Goal: Task Accomplishment & Management: Manage account settings

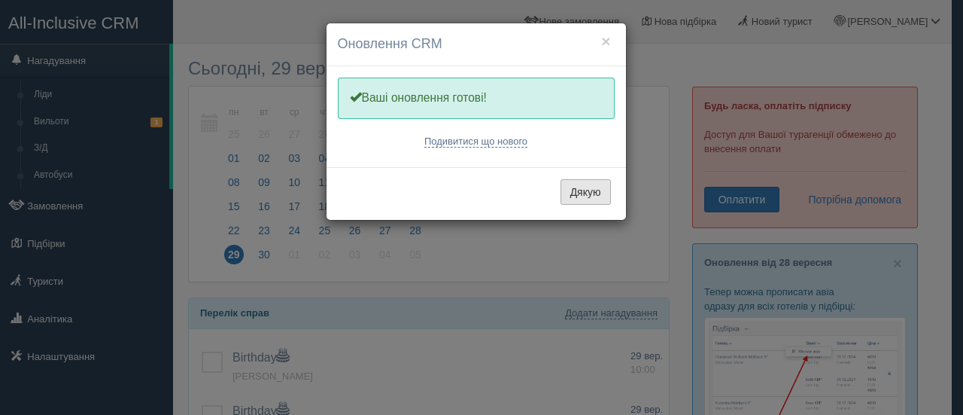
click at [582, 193] on button "Дякую" at bounding box center [586, 192] width 50 height 26
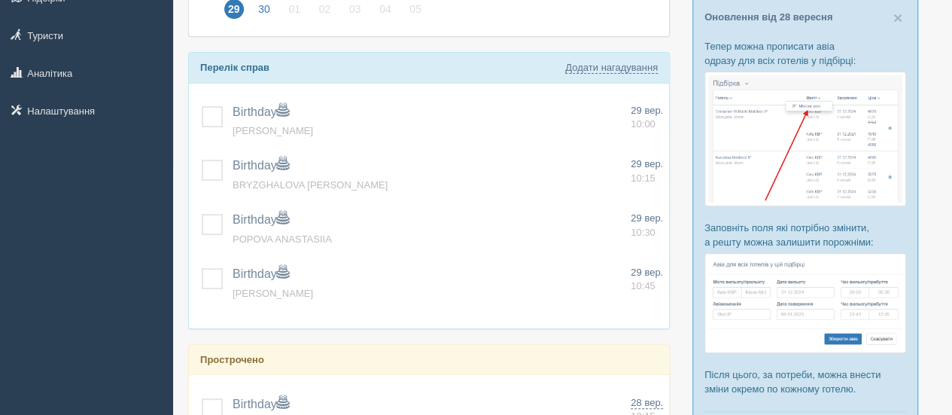
scroll to position [287, 0]
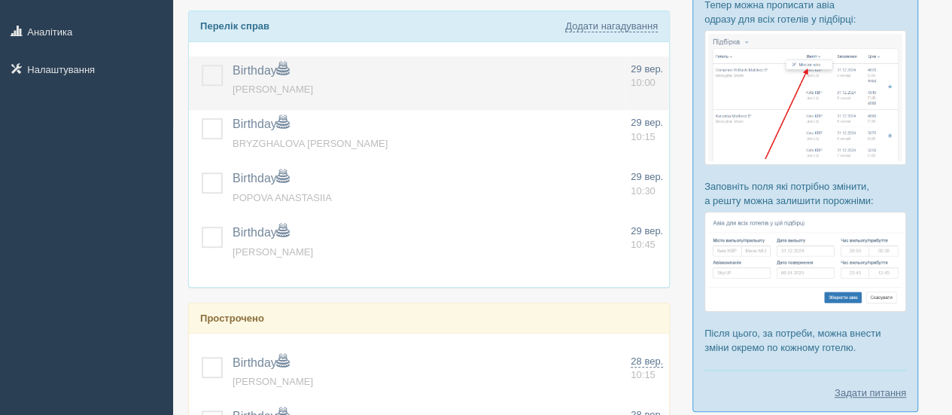
click at [202, 65] on label at bounding box center [202, 65] width 0 height 0
click at [0, 0] on input "checkbox" at bounding box center [0, 0] width 0 height 0
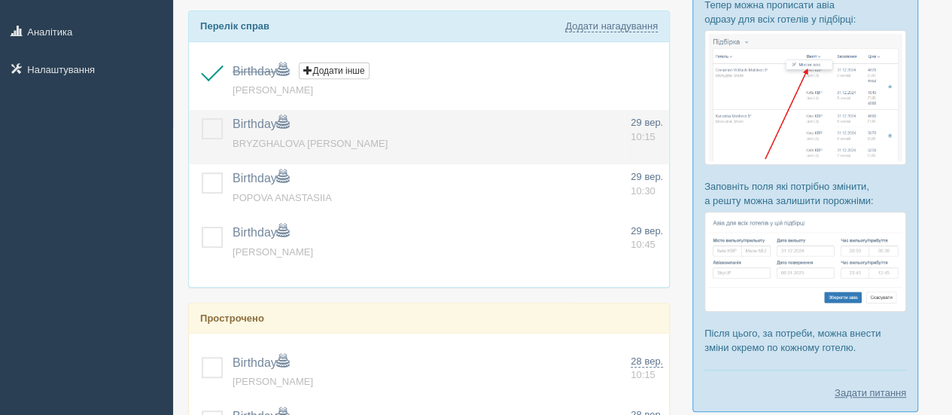
click at [202, 118] on label at bounding box center [202, 118] width 0 height 0
click at [0, 0] on input "checkbox" at bounding box center [0, 0] width 0 height 0
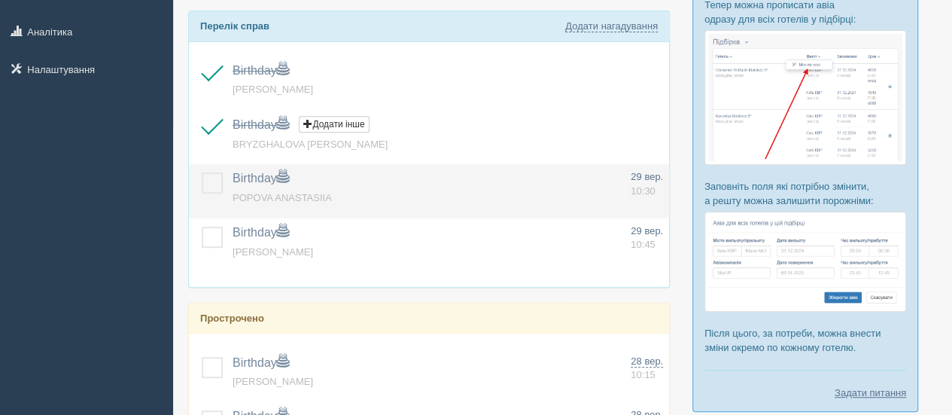
click at [202, 172] on label at bounding box center [202, 172] width 0 height 0
click at [0, 0] on input "checkbox" at bounding box center [0, 0] width 0 height 0
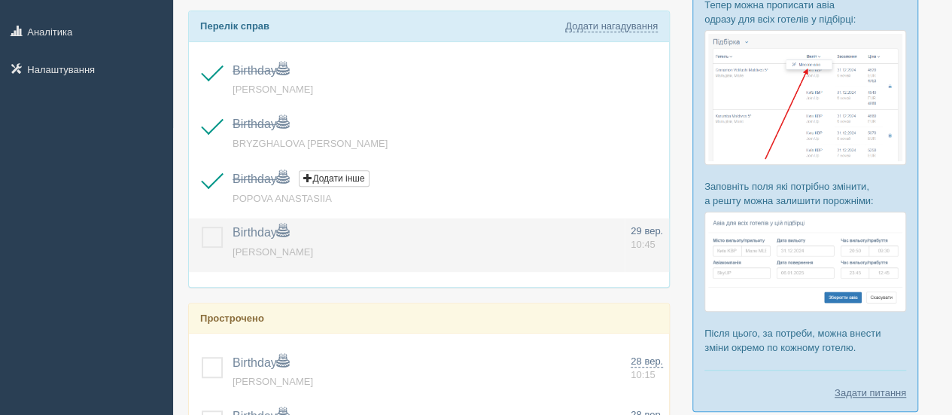
click at [202, 227] on label at bounding box center [202, 227] width 0 height 0
click at [0, 0] on input "checkbox" at bounding box center [0, 0] width 0 height 0
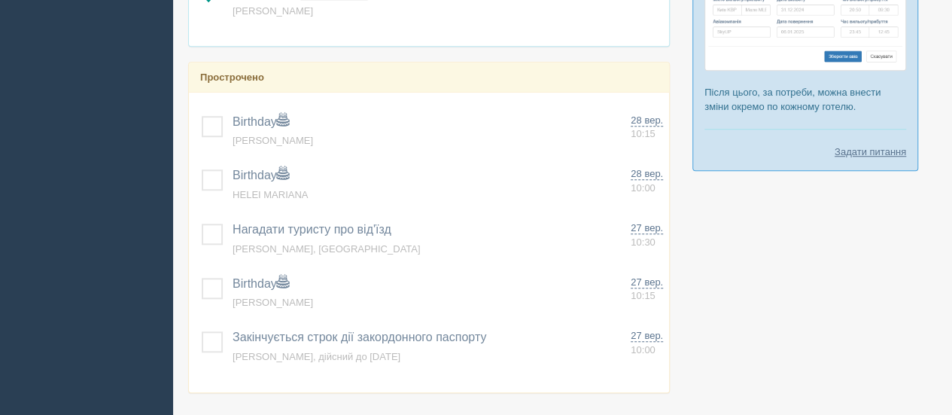
scroll to position [540, 0]
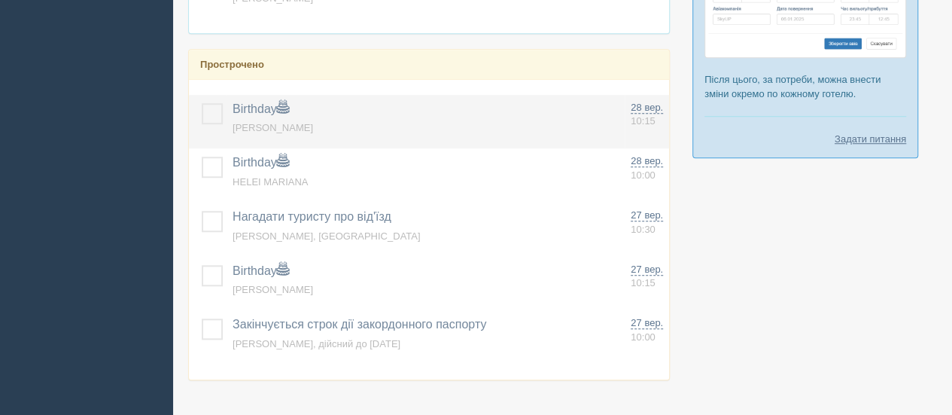
click at [202, 103] on label at bounding box center [202, 103] width 0 height 0
click at [0, 0] on input "checkbox" at bounding box center [0, 0] width 0 height 0
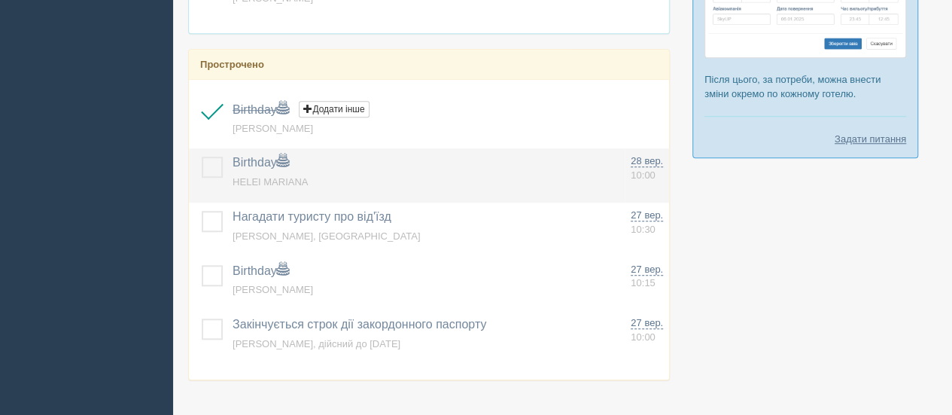
click at [202, 157] on label at bounding box center [202, 157] width 0 height 0
click at [0, 0] on input "checkbox" at bounding box center [0, 0] width 0 height 0
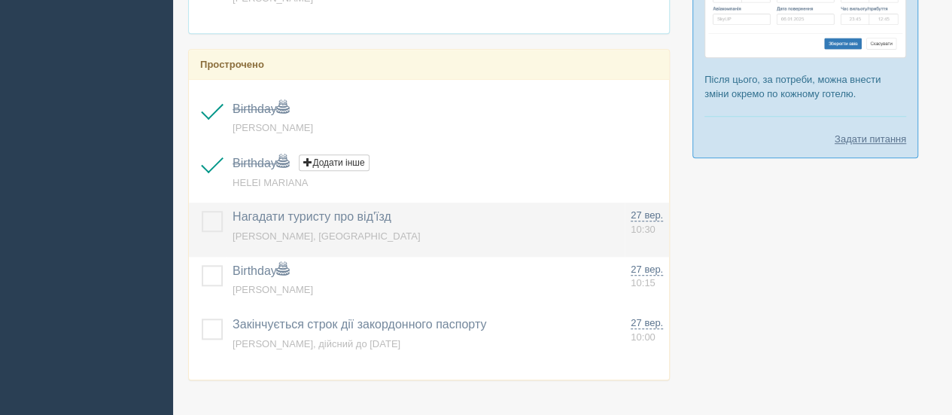
click at [202, 211] on label at bounding box center [202, 211] width 0 height 0
click at [0, 0] on input "checkbox" at bounding box center [0, 0] width 0 height 0
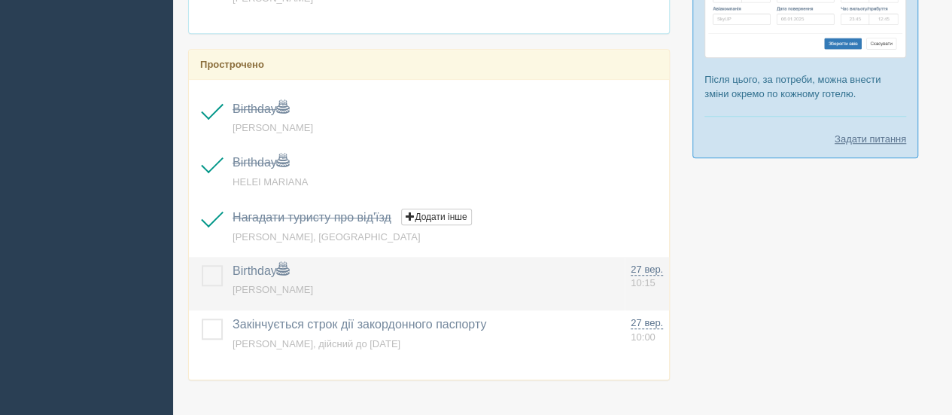
click at [202, 265] on label at bounding box center [202, 265] width 0 height 0
click at [0, 0] on input "checkbox" at bounding box center [0, 0] width 0 height 0
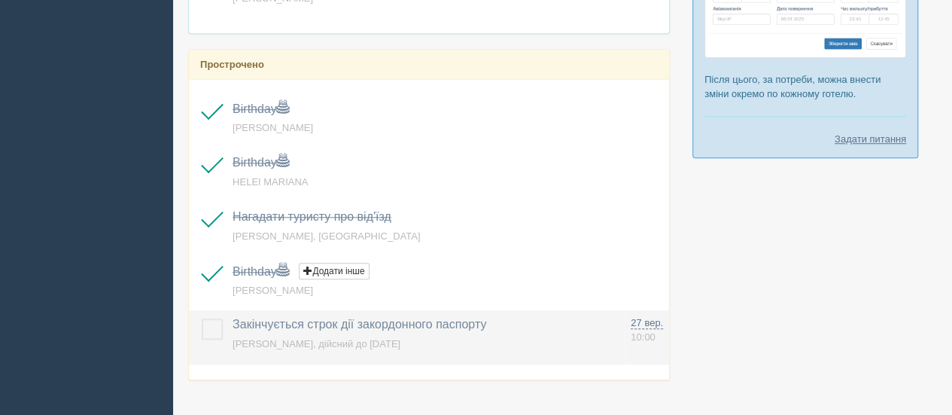
click at [202, 318] on label at bounding box center [202, 318] width 0 height 0
click at [0, 0] on input "checkbox" at bounding box center [0, 0] width 0 height 0
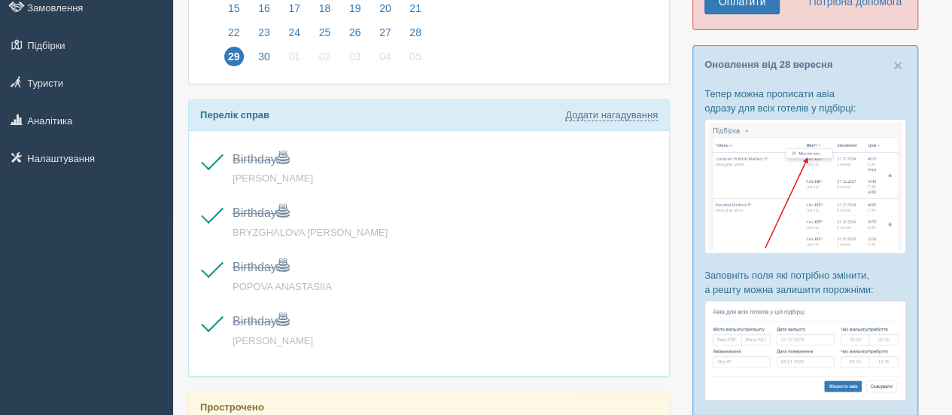
scroll to position [0, 0]
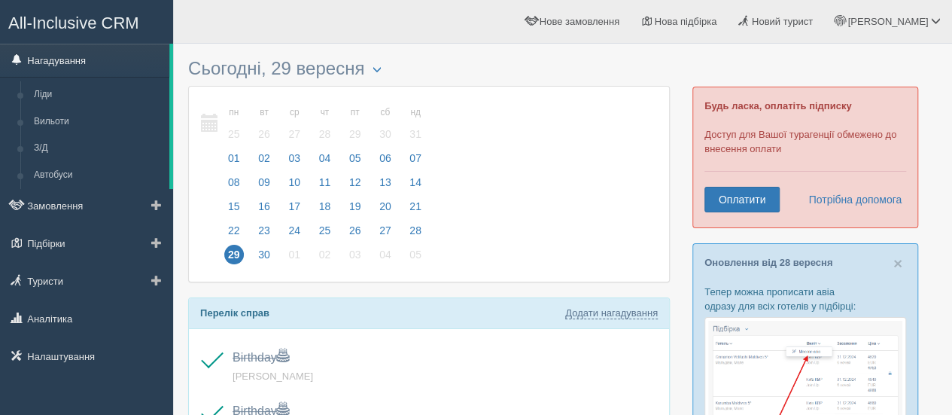
click at [88, 62] on link "Нагадування" at bounding box center [84, 60] width 169 height 33
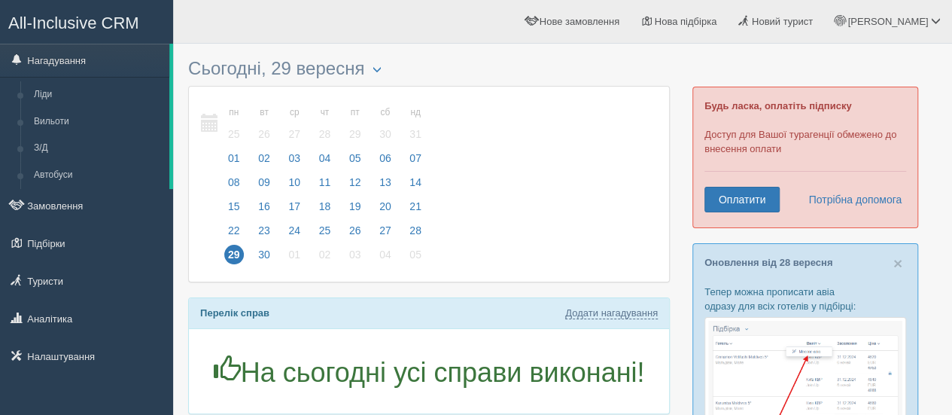
click at [89, 19] on span "All-Inclusive CRM" at bounding box center [73, 23] width 131 height 19
